Goal: Task Accomplishment & Management: Use online tool/utility

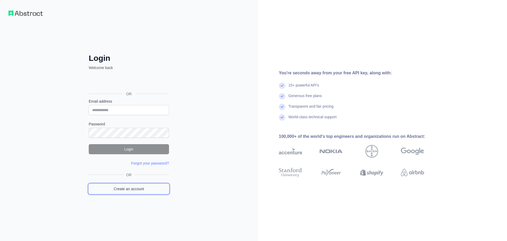
click at [132, 190] on link "Create an account" at bounding box center [129, 188] width 80 height 10
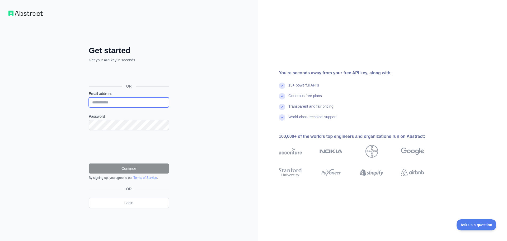
click at [107, 102] on input "Email address" at bounding box center [129, 102] width 80 height 10
paste input "**********"
type input "**********"
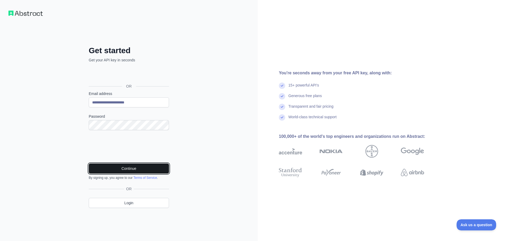
click at [119, 163] on button "Continue" at bounding box center [129, 168] width 80 height 10
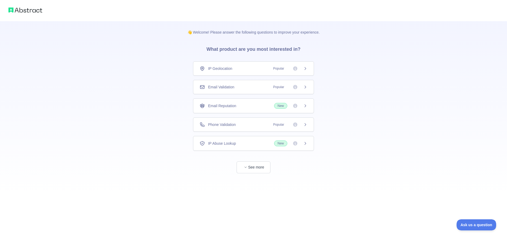
click at [254, 87] on div "Email Validation Popular" at bounding box center [254, 86] width 108 height 5
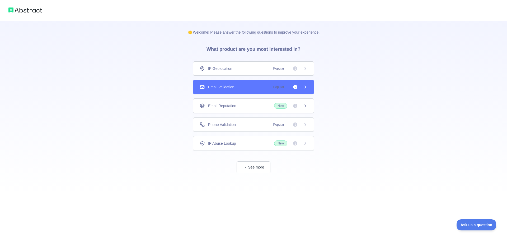
click at [243, 87] on div "Email Validation Popular" at bounding box center [254, 86] width 108 height 5
click at [307, 87] on icon at bounding box center [305, 87] width 4 height 4
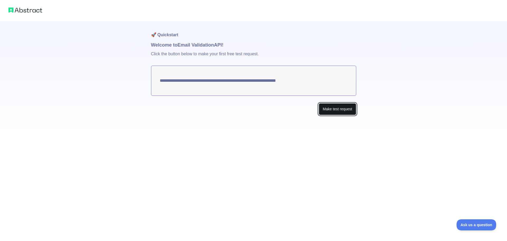
click at [333, 109] on button "Make test request" at bounding box center [337, 109] width 37 height 12
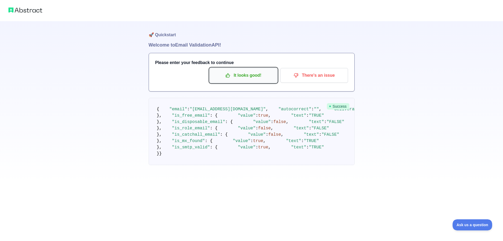
click at [234, 77] on p "It looks good!" at bounding box center [244, 75] width 60 height 9
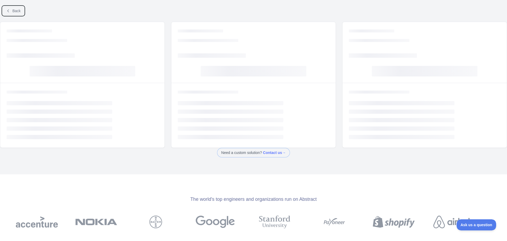
drag, startPoint x: 17, startPoint y: 10, endPoint x: 26, endPoint y: 16, distance: 11.0
click at [17, 10] on span "Back" at bounding box center [16, 11] width 8 height 4
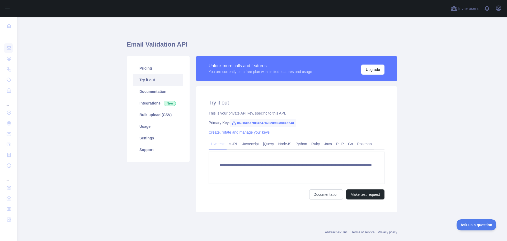
click at [253, 120] on span "86016c577f884b47b282d980d0c1db4d" at bounding box center [263, 123] width 66 height 8
click at [254, 121] on span "86016c577f884b47b282d980d0c1db4d" at bounding box center [263, 123] width 66 height 8
copy div "Primary Key: 86016c577f884b47b282d980d0c1db4d"
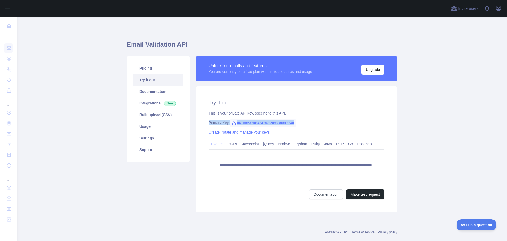
click at [285, 123] on span "86016c577f884b47b282d980d0c1db4d" at bounding box center [263, 123] width 66 height 8
drag, startPoint x: 476, startPoint y: 48, endPoint x: 478, endPoint y: 20, distance: 27.8
click at [476, 48] on main "**********" at bounding box center [262, 129] width 490 height 224
